Goal: Information Seeking & Learning: Learn about a topic

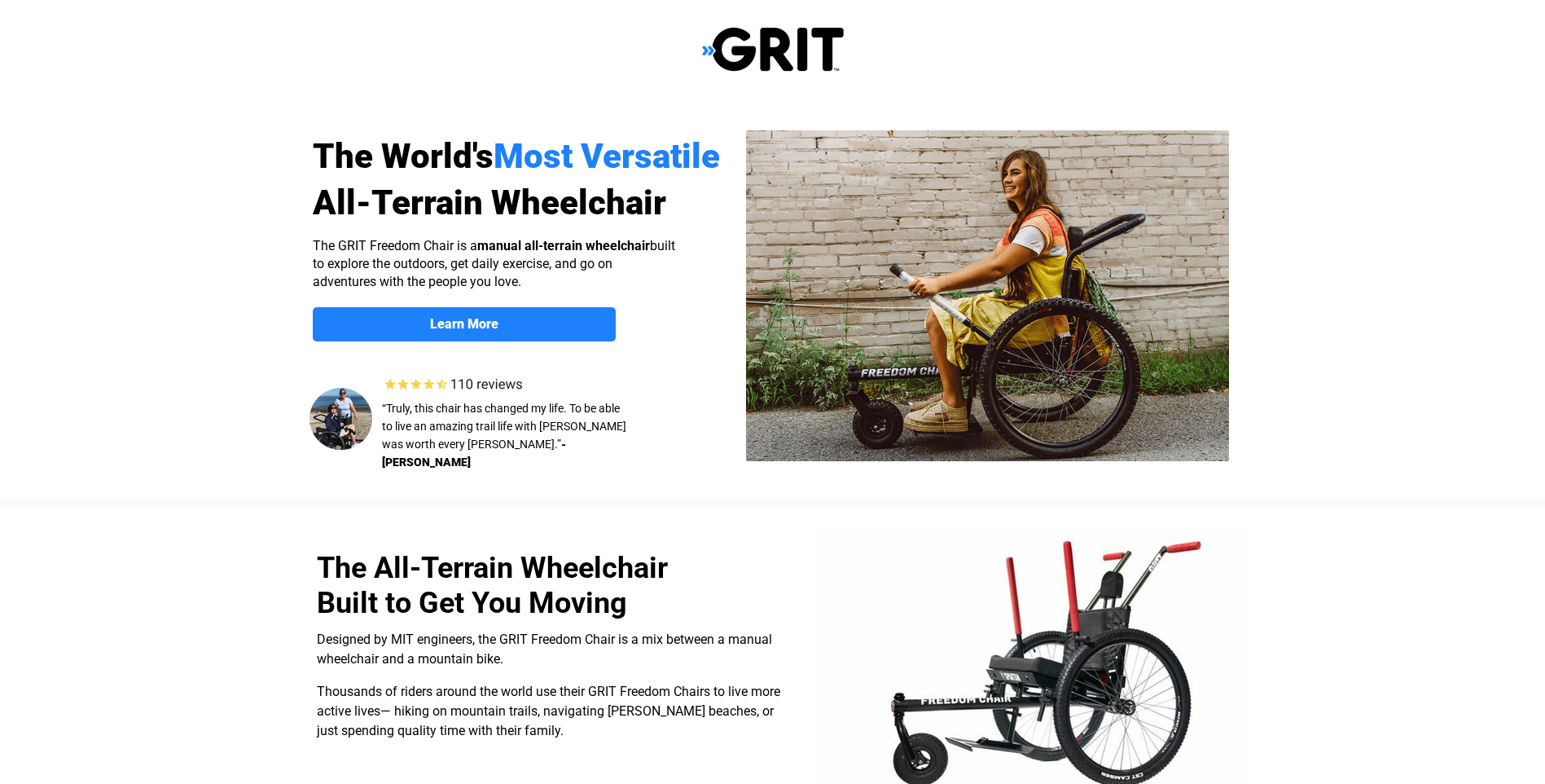
select select "US"
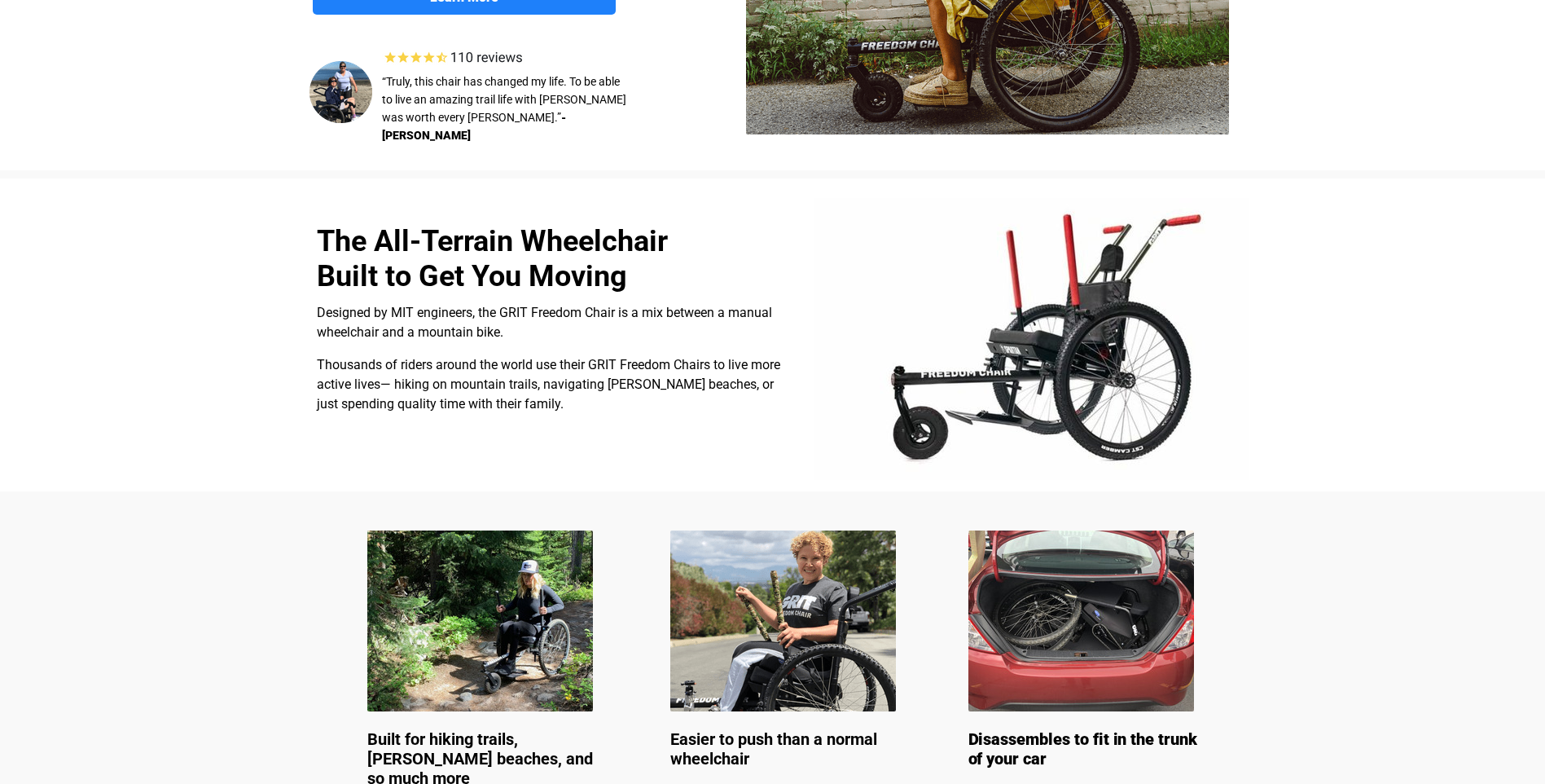
scroll to position [326, 0]
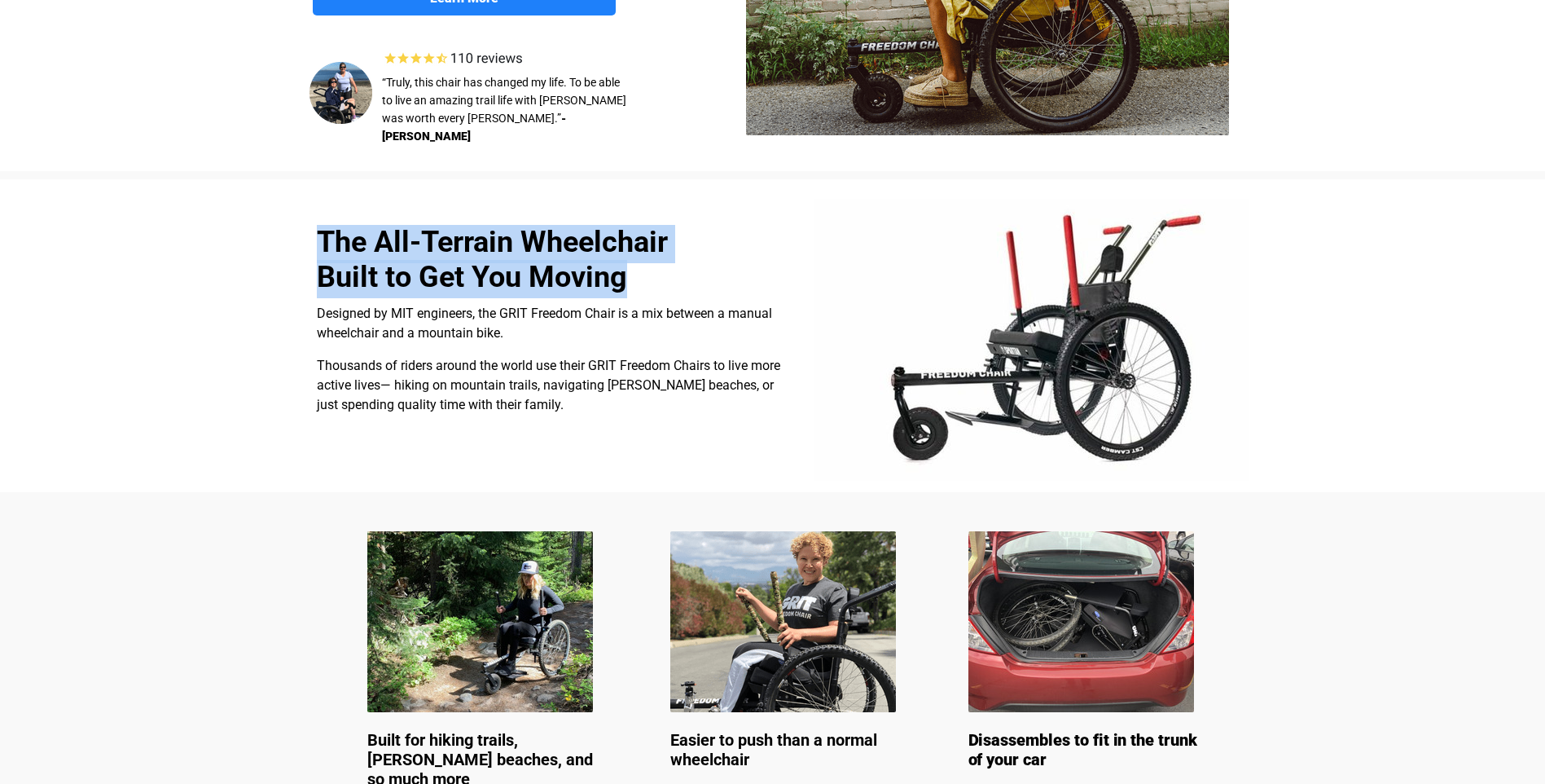
drag, startPoint x: 651, startPoint y: 272, endPoint x: 321, endPoint y: 240, distance: 331.5
click at [321, 240] on h2 "The All-Terrain Wheelchair Built to Get You Moving" at bounding box center [505, 263] width 377 height 70
drag, startPoint x: 321, startPoint y: 240, endPoint x: 441, endPoint y: 256, distance: 121.1
copy span "The All-Terrain Wheelchair Built to Get You Moving"
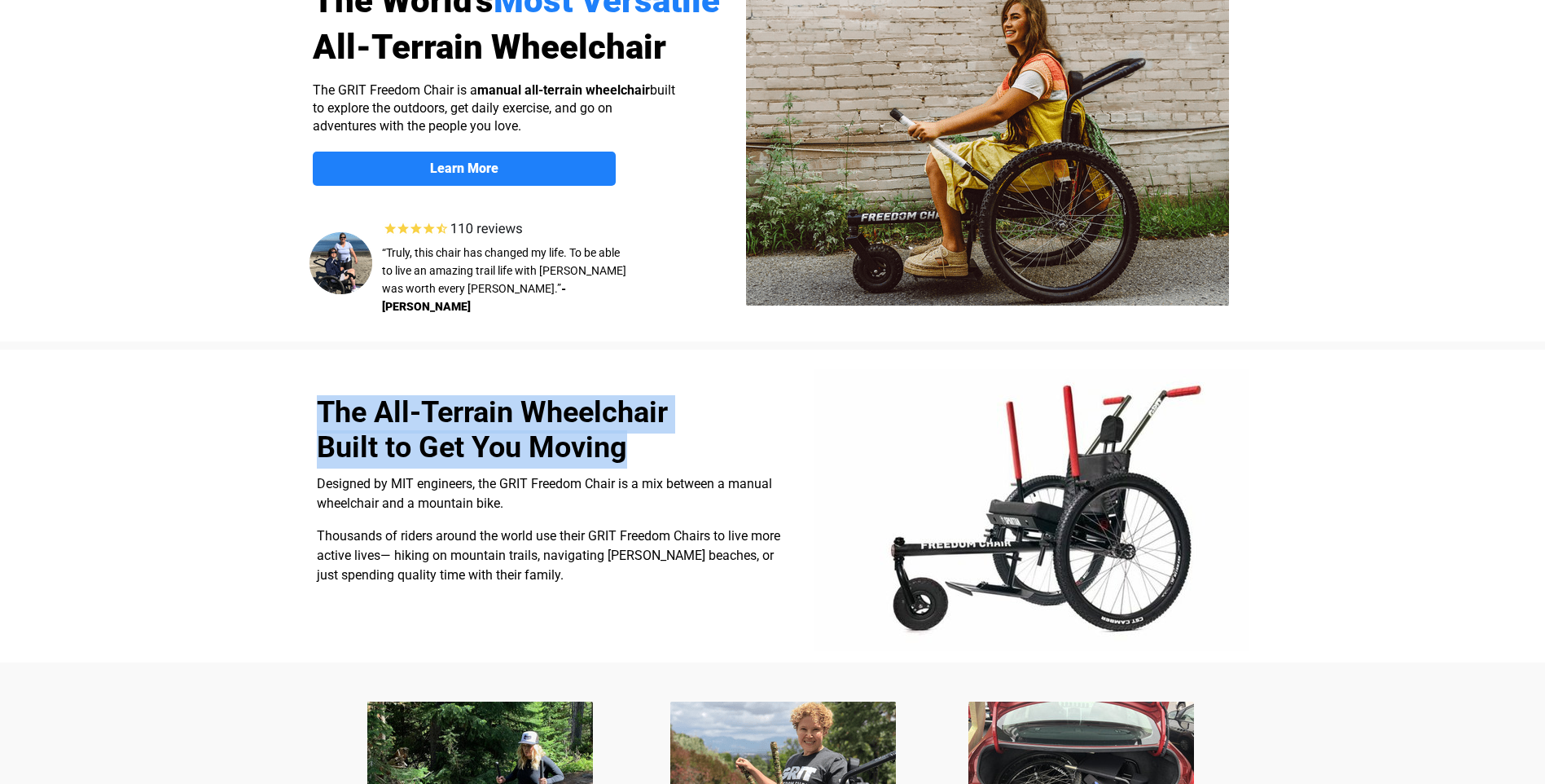
scroll to position [0, 0]
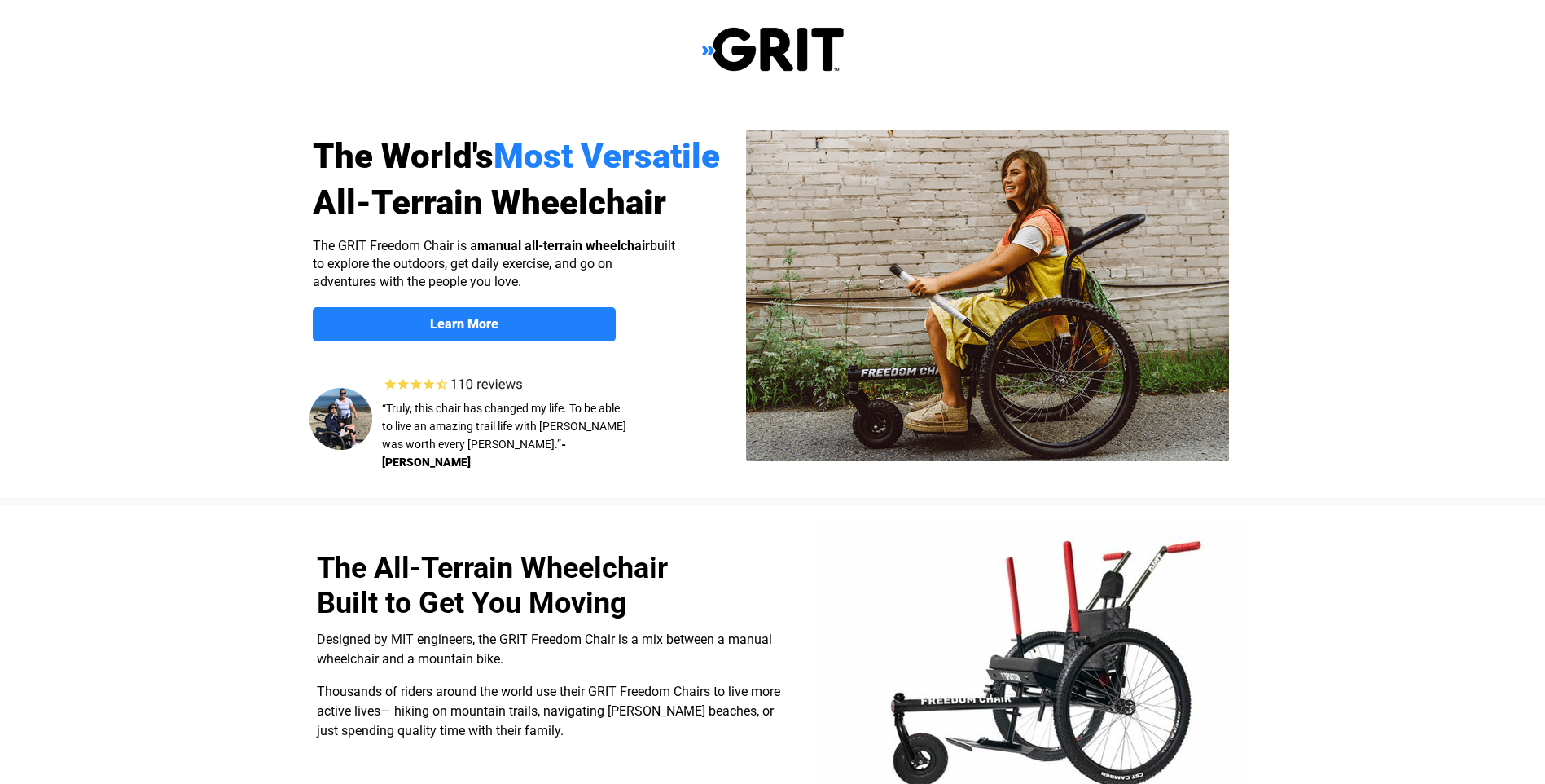
select select "US"
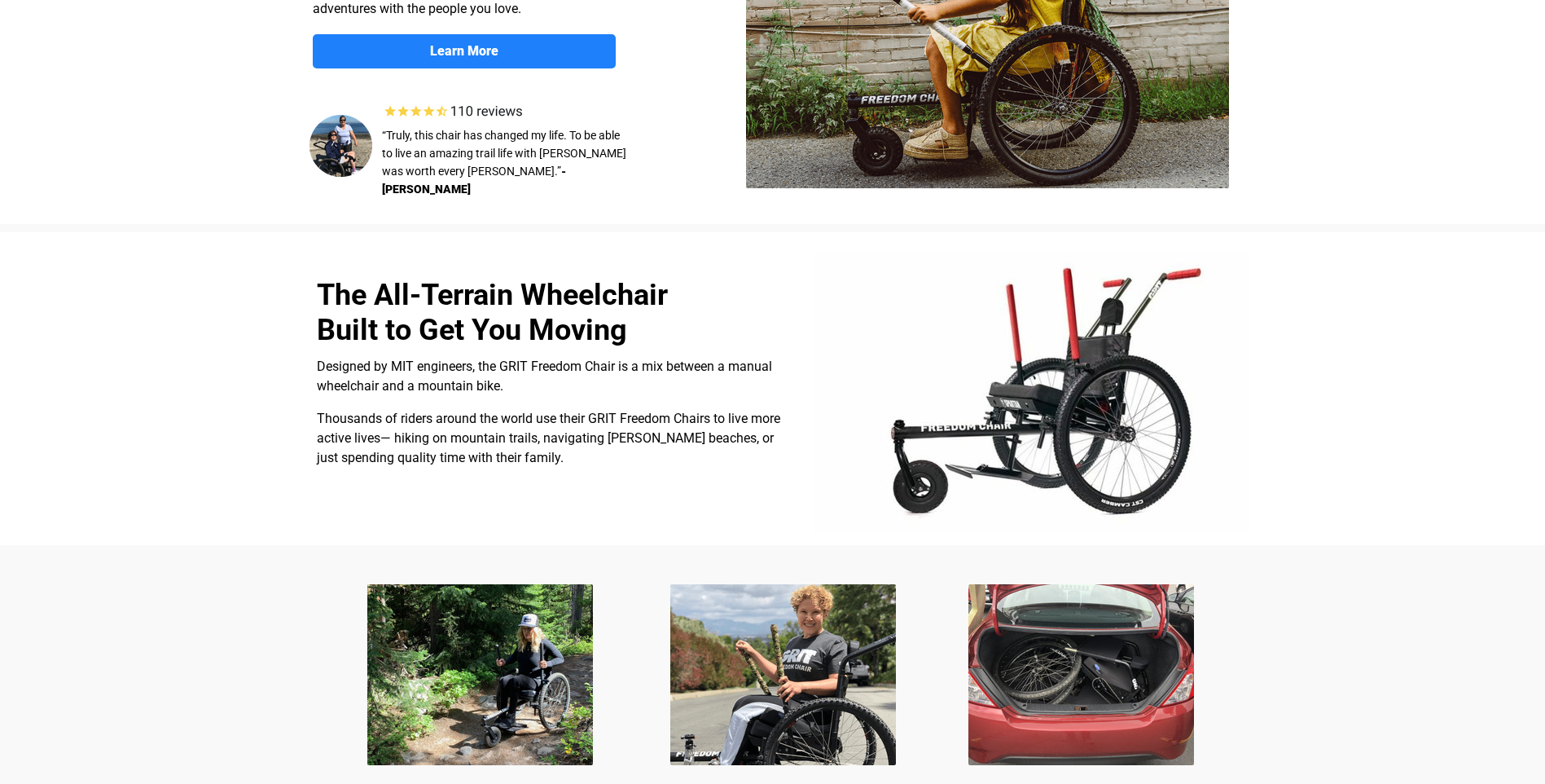
scroll to position [245, 0]
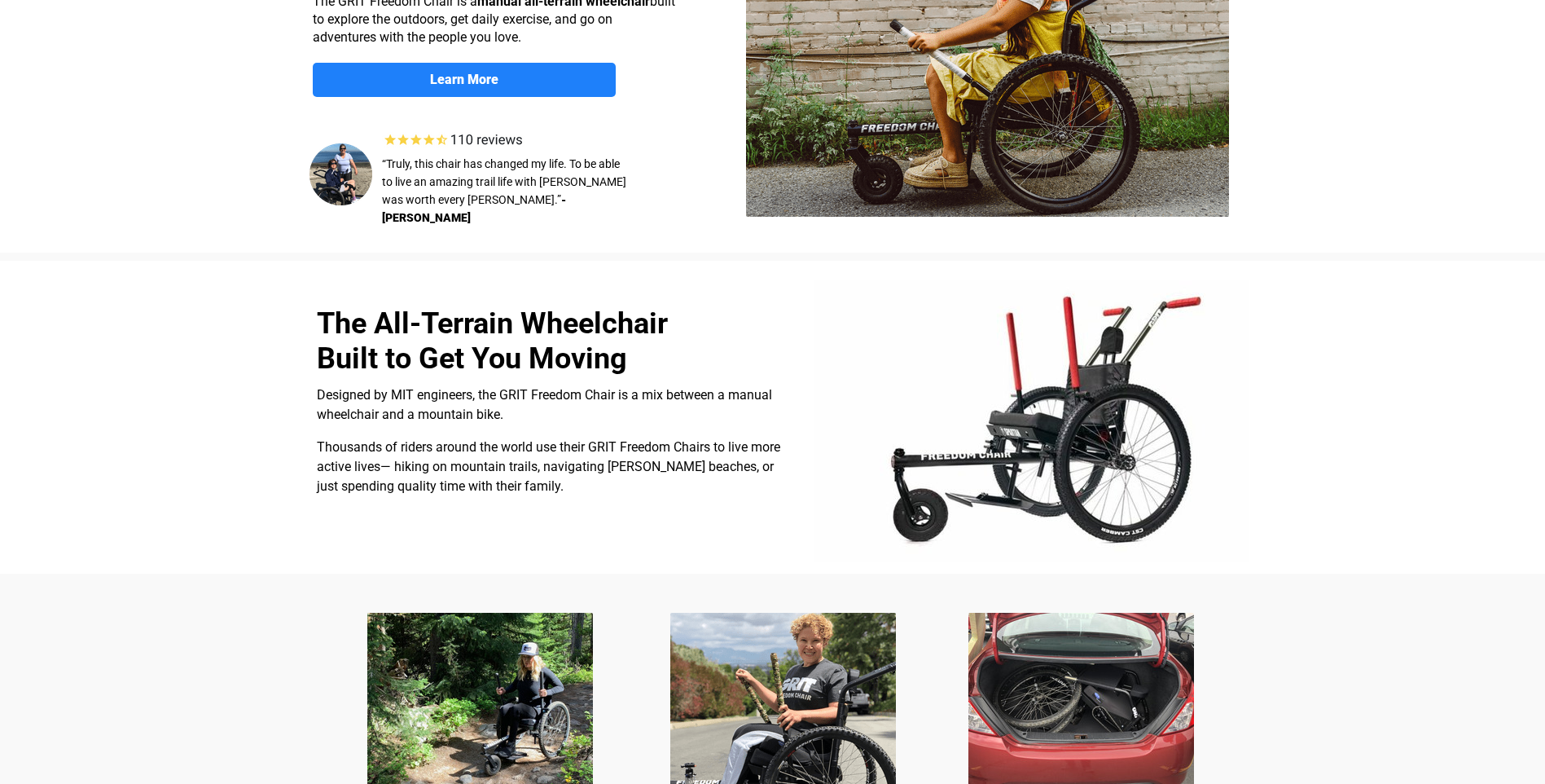
click at [1021, 409] on img at bounding box center [1032, 421] width 434 height 282
click at [1006, 144] on img at bounding box center [988, 51] width 484 height 330
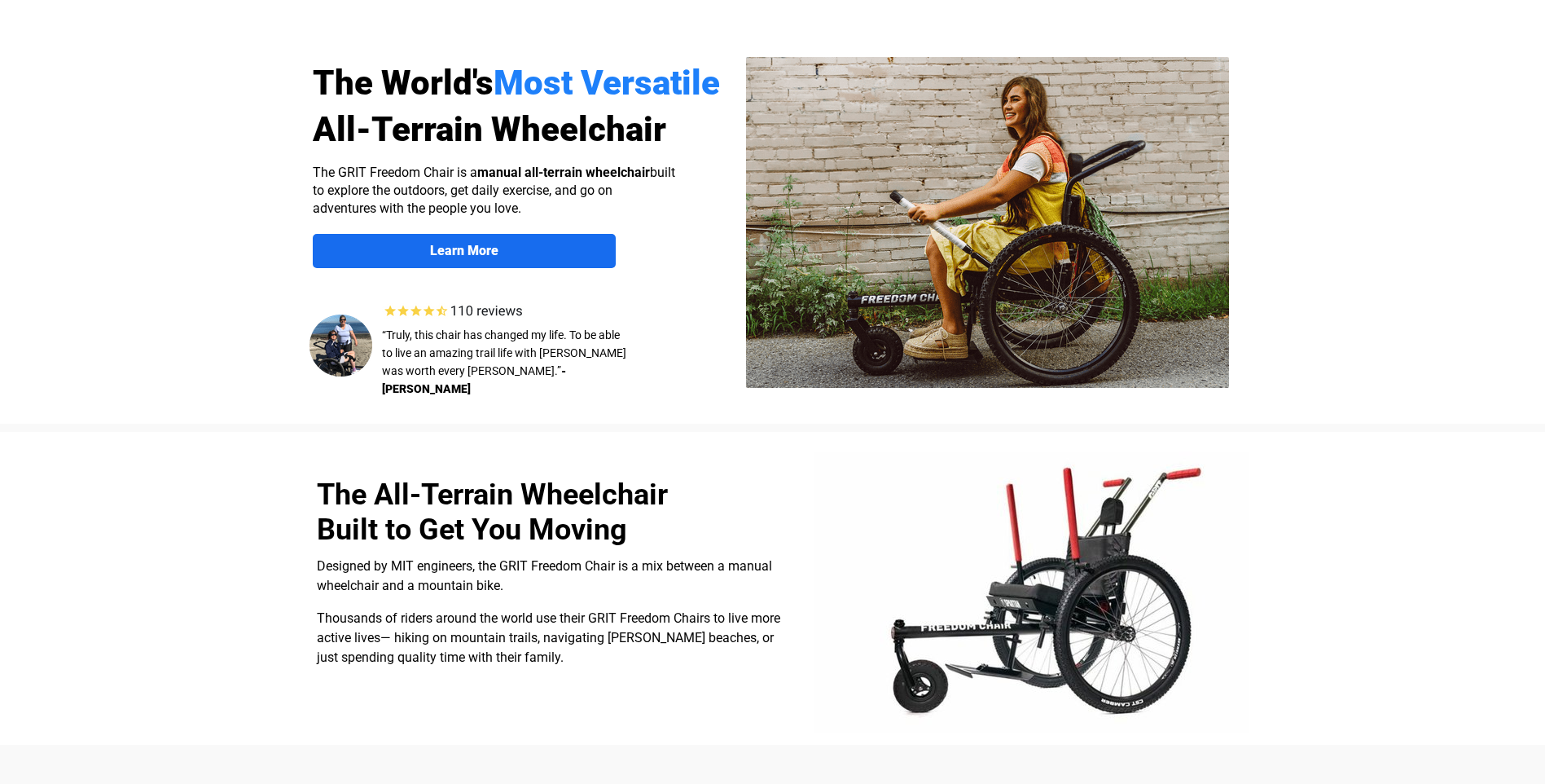
scroll to position [0, 0]
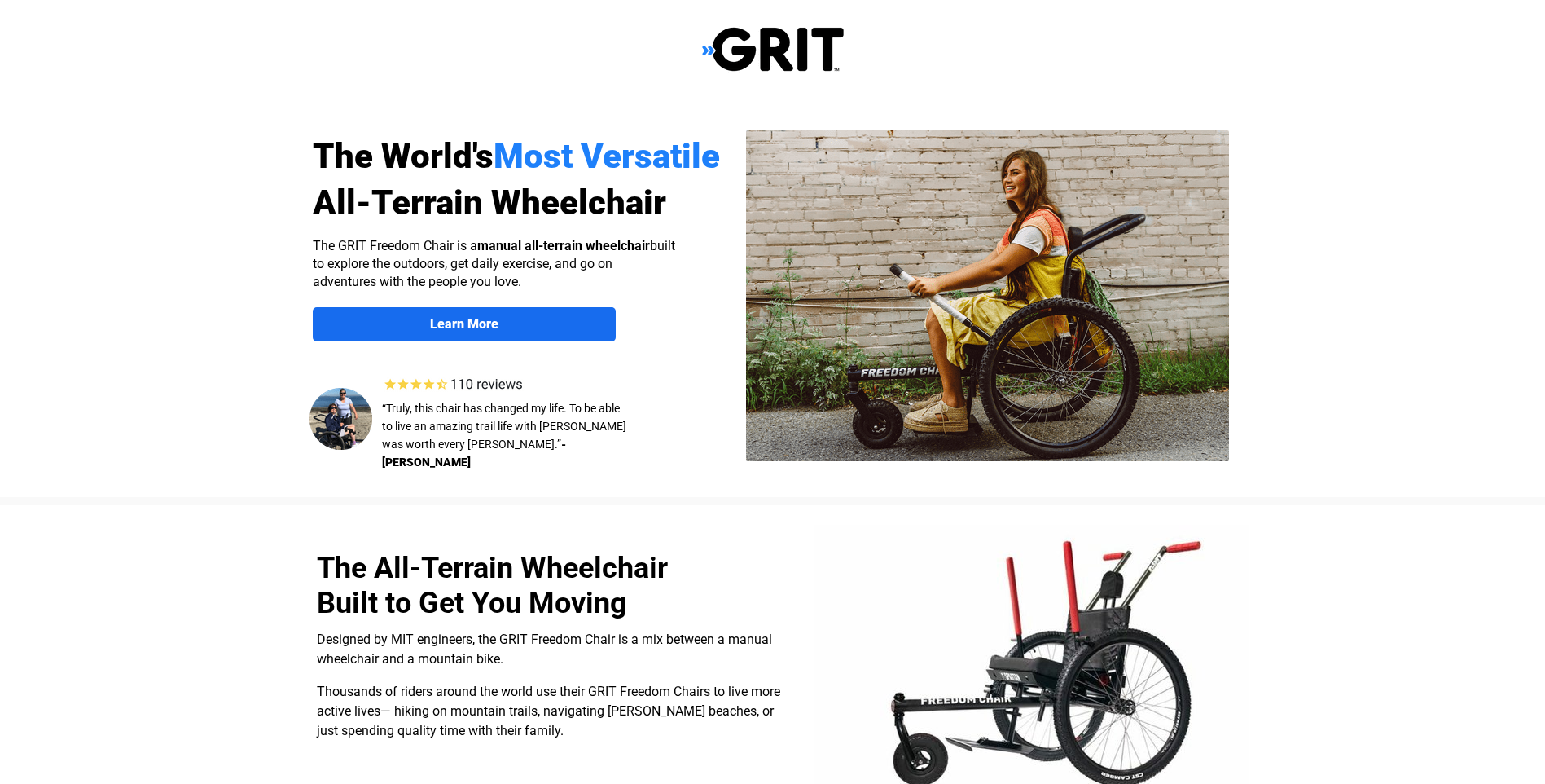
click at [459, 318] on strong "Learn More" at bounding box center [464, 324] width 68 height 15
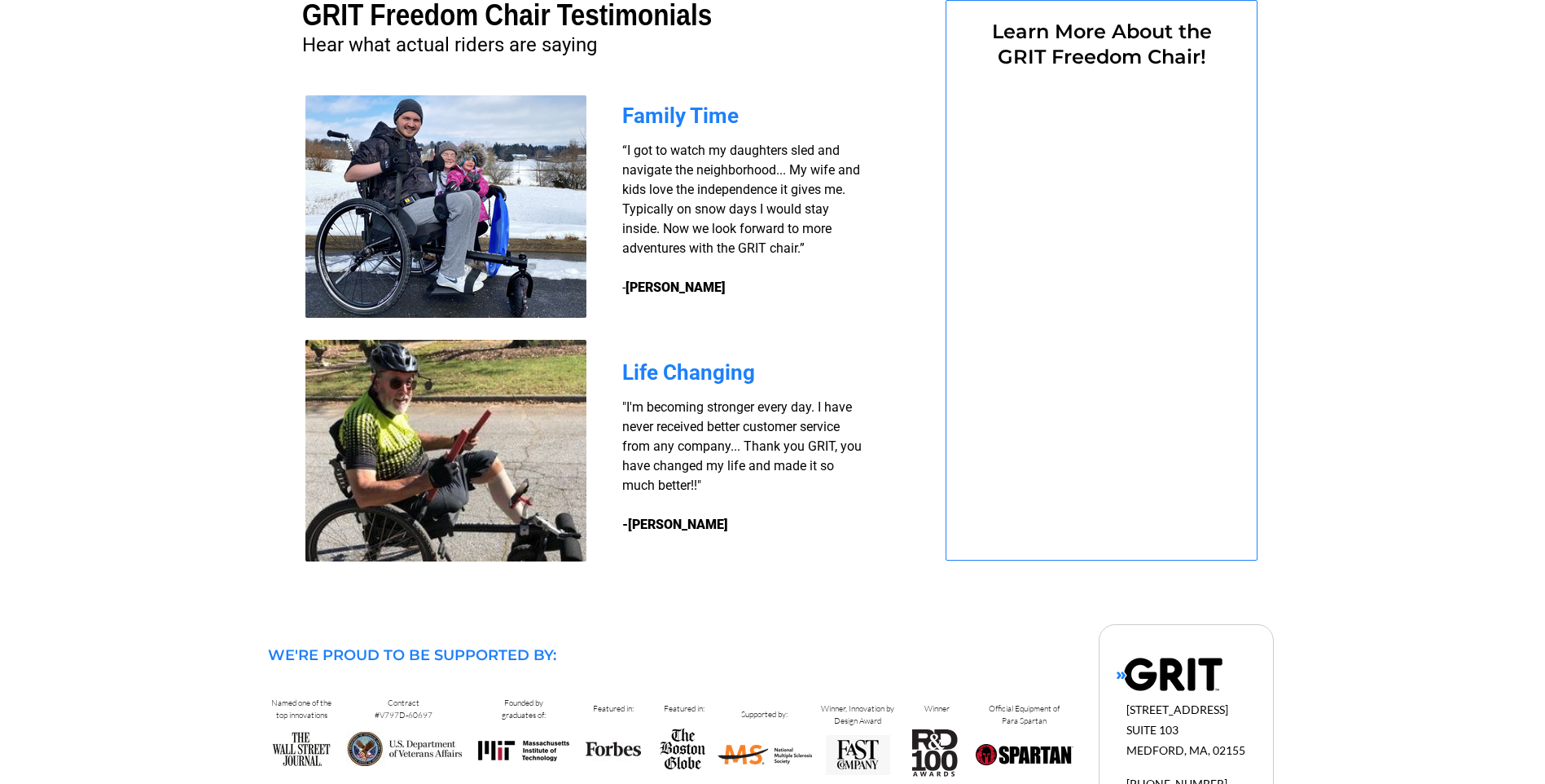
select select "US"
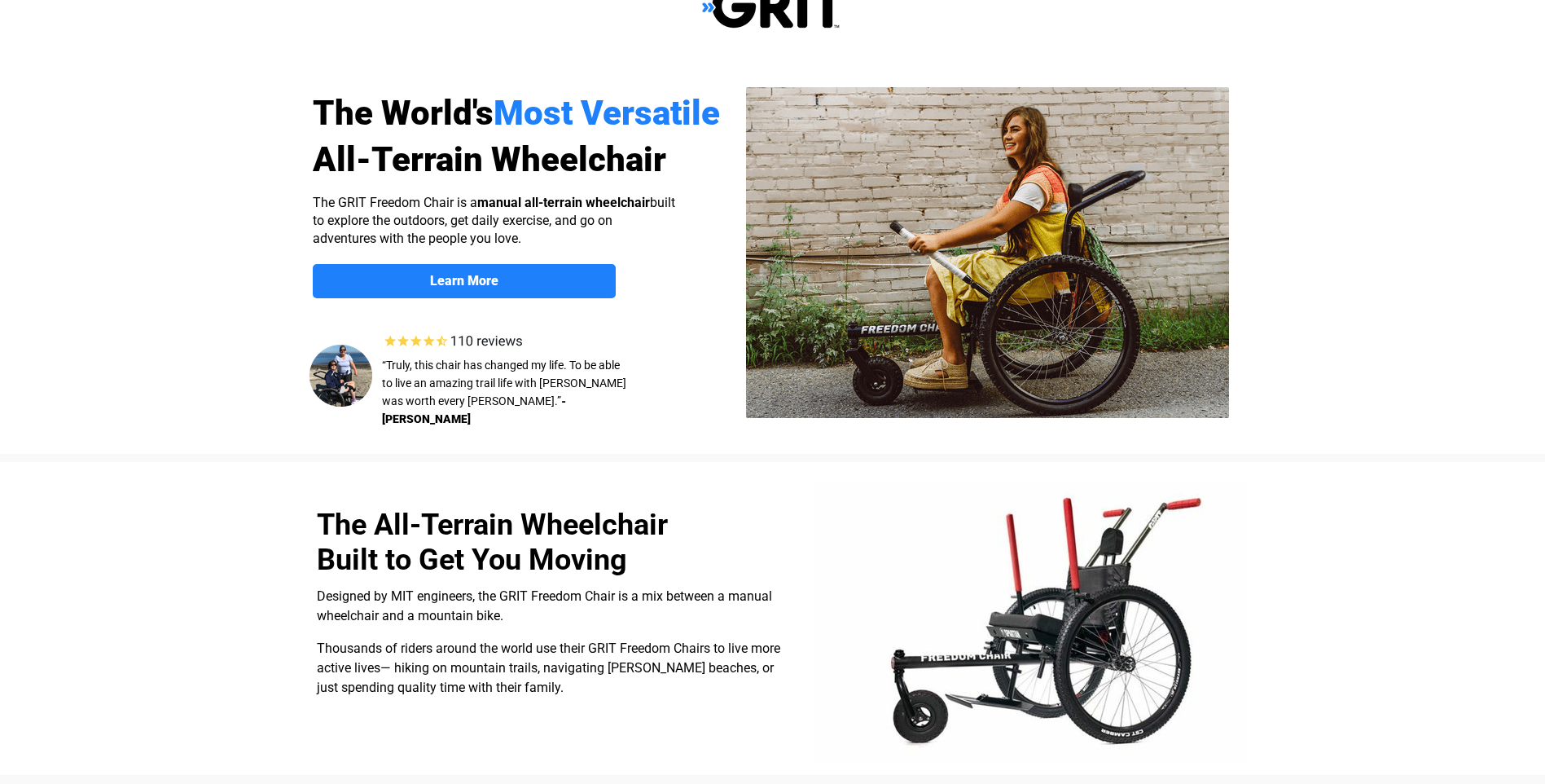
scroll to position [41, 0]
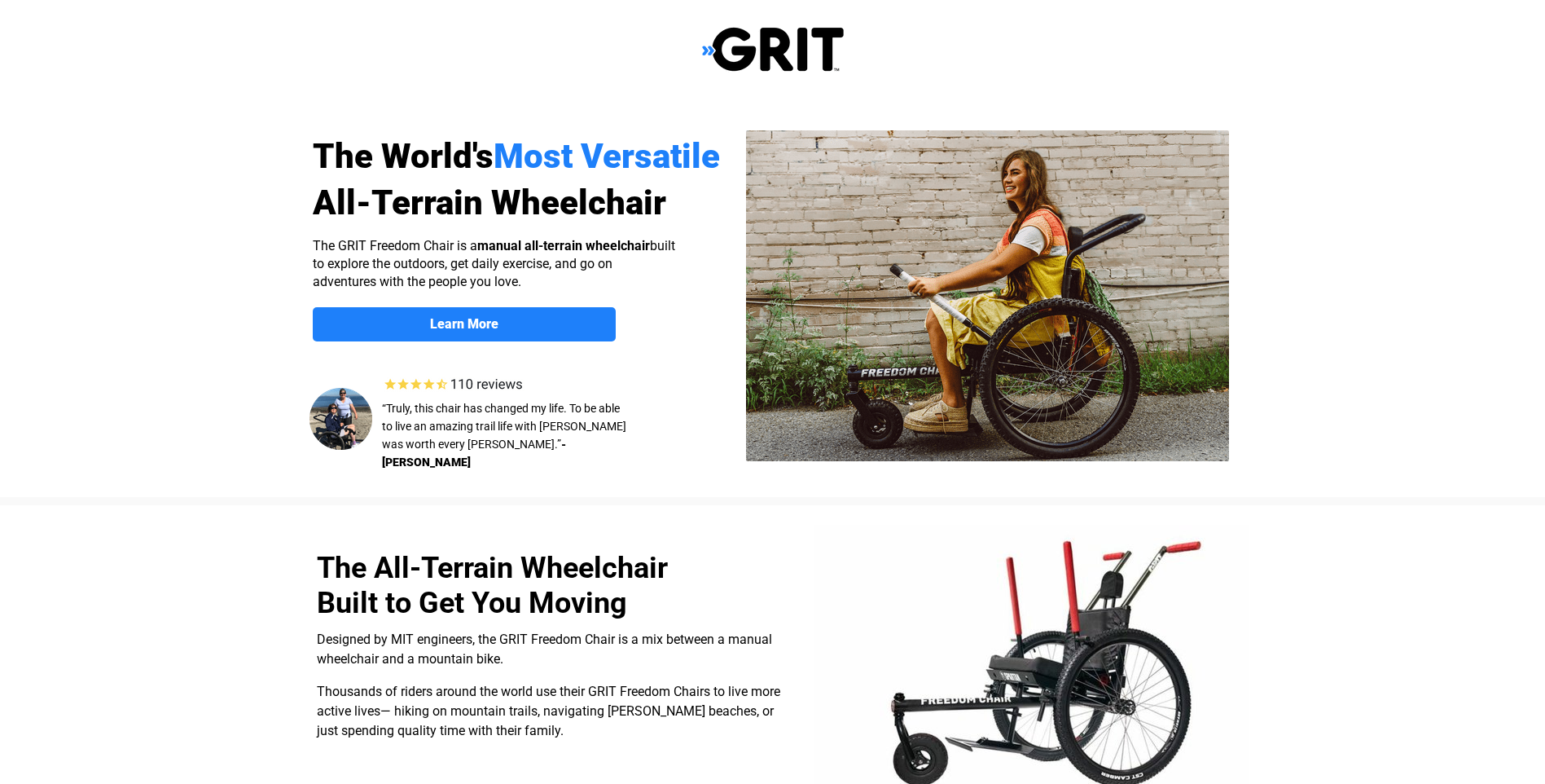
select select "US"
